Goal: Task Accomplishment & Management: Use online tool/utility

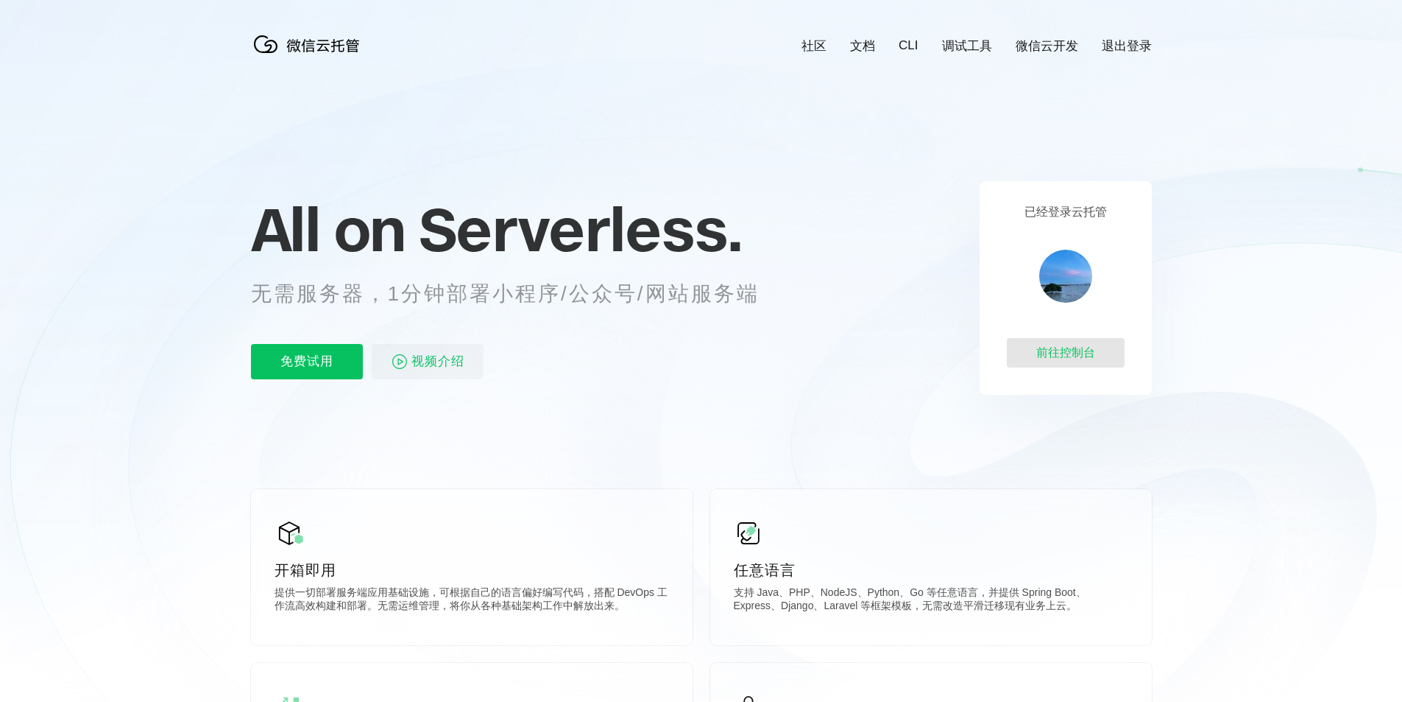
scroll to position [0, 2618]
click at [290, 361] on p "免费试用" at bounding box center [307, 361] width 112 height 35
click at [1077, 361] on div "前往控制台" at bounding box center [1066, 352] width 118 height 29
